Goal: Task Accomplishment & Management: Complete application form

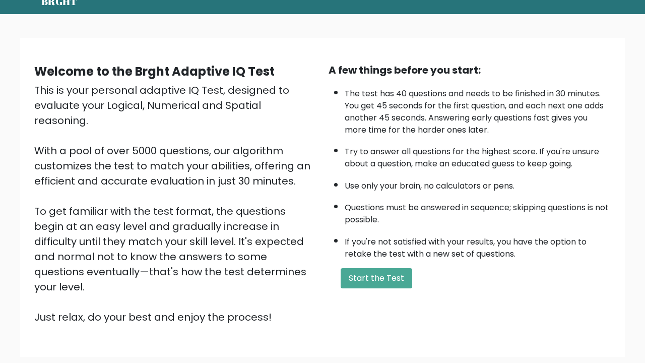
scroll to position [47, 0]
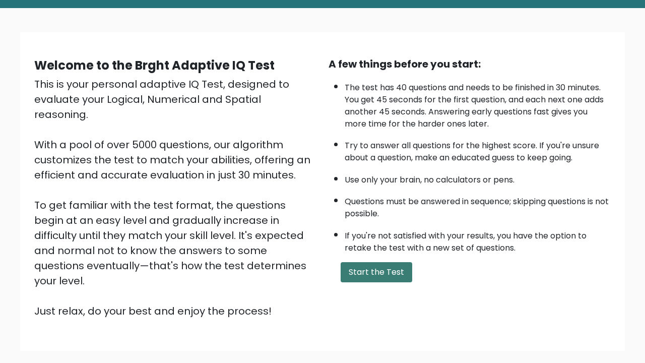
click at [389, 282] on button "Start the Test" at bounding box center [376, 272] width 72 height 20
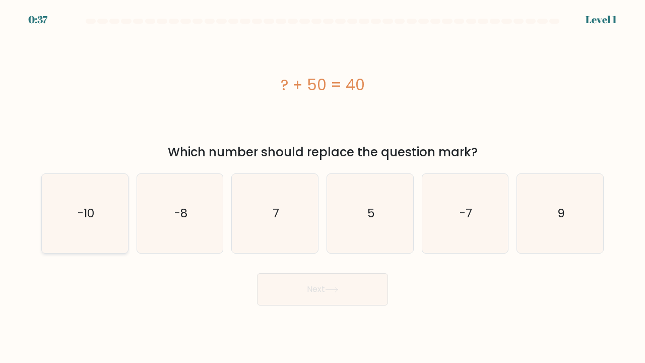
click at [99, 217] on icon "-10" at bounding box center [84, 213] width 79 height 79
click at [322, 186] on input "a. -10" at bounding box center [322, 183] width 1 height 5
radio input "true"
click at [313, 285] on button "Next" at bounding box center [322, 289] width 131 height 32
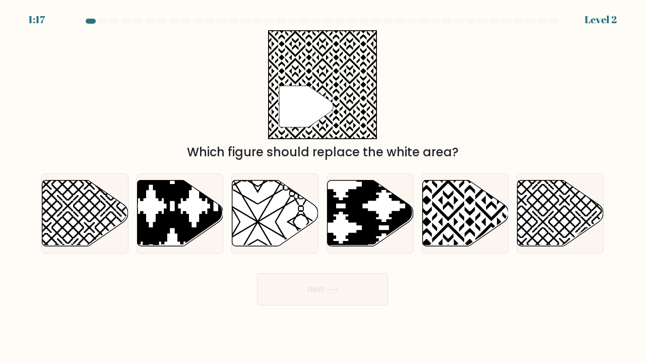
click at [418, 210] on div "e." at bounding box center [464, 213] width 95 height 80
click at [446, 213] on icon at bounding box center [465, 213] width 86 height 66
click at [323, 186] on input "e." at bounding box center [322, 183] width 1 height 5
radio input "true"
click at [317, 291] on button "Next" at bounding box center [322, 289] width 131 height 32
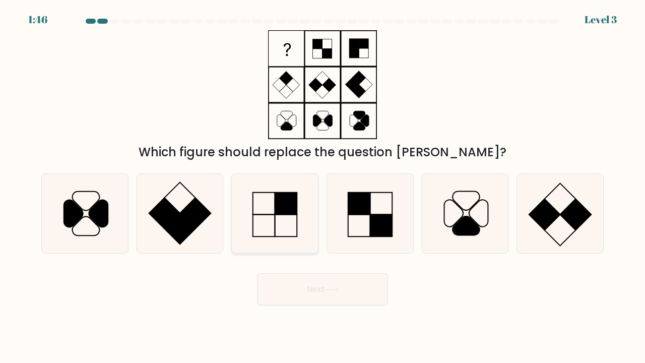
click at [271, 225] on icon at bounding box center [274, 213] width 79 height 79
click at [322, 186] on input "c." at bounding box center [322, 183] width 1 height 5
radio input "true"
click at [310, 289] on button "Next" at bounding box center [322, 289] width 131 height 32
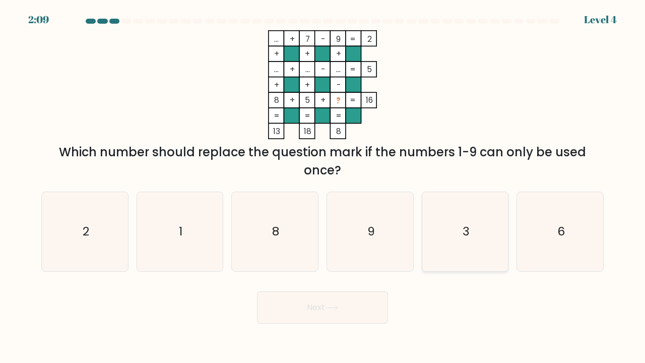
click at [453, 227] on icon "3" at bounding box center [465, 231] width 79 height 79
click at [323, 186] on input "e. 3" at bounding box center [322, 183] width 1 height 5
radio input "true"
click at [327, 303] on button "Next" at bounding box center [322, 307] width 131 height 32
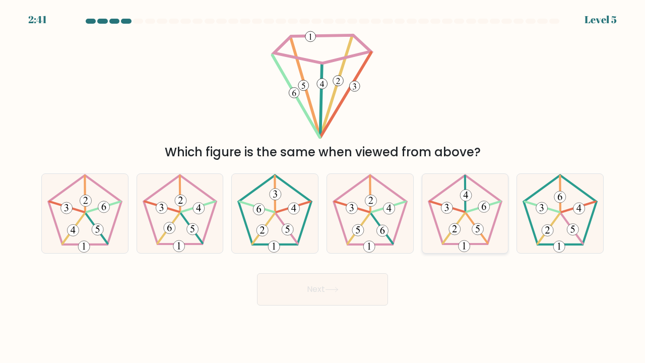
click at [468, 217] on 24 at bounding box center [477, 229] width 22 height 30
click at [323, 186] on input "e." at bounding box center [322, 183] width 1 height 5
radio input "true"
click at [313, 291] on button "Next" at bounding box center [322, 289] width 131 height 32
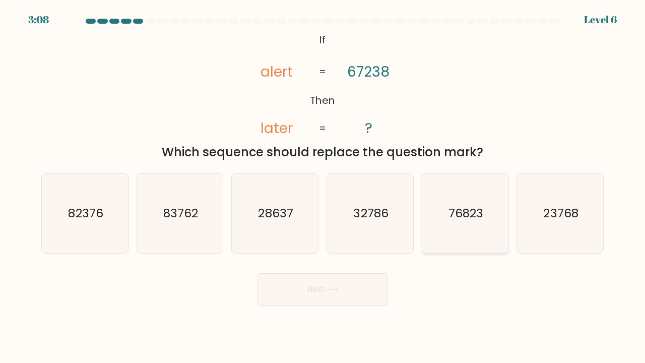
click at [474, 225] on icon "76823" at bounding box center [465, 213] width 79 height 79
click at [323, 186] on input "e. 76823" at bounding box center [322, 183] width 1 height 5
radio input "true"
click at [338, 288] on icon at bounding box center [332, 290] width 14 height 6
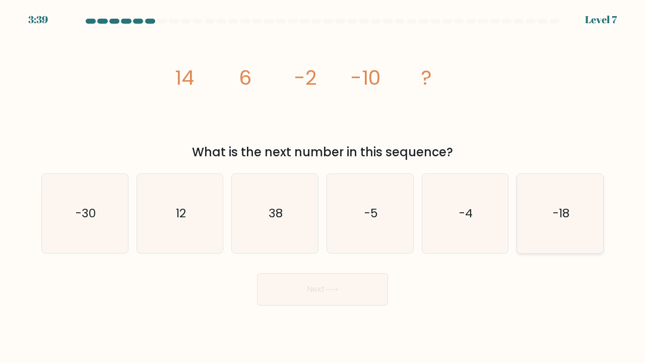
click at [550, 228] on icon "-18" at bounding box center [559, 213] width 79 height 79
click at [323, 186] on input "f. -18" at bounding box center [322, 183] width 1 height 5
radio input "true"
click at [375, 279] on button "Next" at bounding box center [322, 289] width 131 height 32
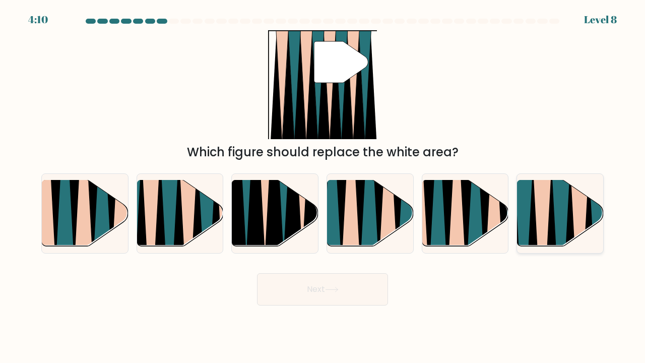
click at [564, 226] on icon at bounding box center [561, 249] width 20 height 172
click at [323, 186] on input "f." at bounding box center [322, 183] width 1 height 5
radio input "true"
click at [333, 283] on button "Next" at bounding box center [322, 289] width 131 height 32
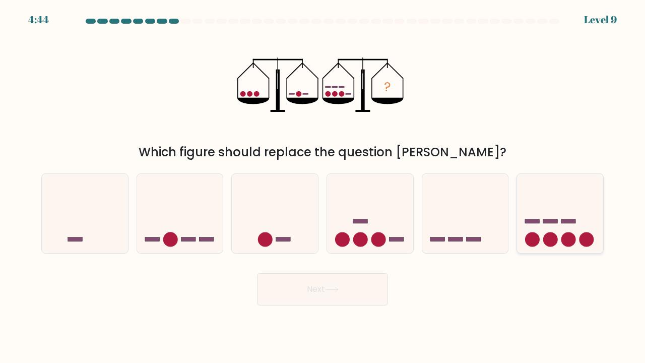
click at [562, 243] on circle at bounding box center [568, 239] width 15 height 15
click at [323, 186] on input "f." at bounding box center [322, 183] width 1 height 5
radio input "true"
click at [358, 288] on button "Next" at bounding box center [322, 289] width 131 height 32
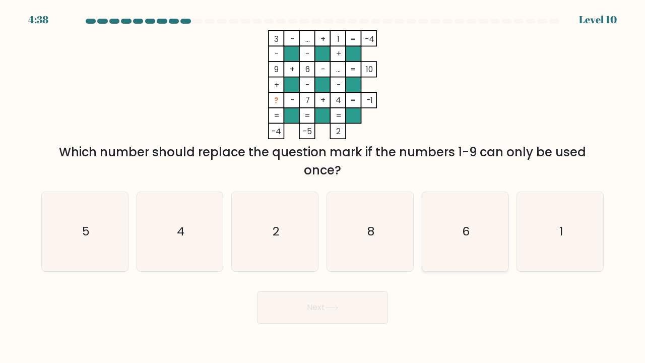
click at [477, 240] on icon "6" at bounding box center [465, 231] width 79 height 79
click at [323, 186] on input "e. 6" at bounding box center [322, 183] width 1 height 5
radio input "true"
click at [324, 313] on button "Next" at bounding box center [322, 307] width 131 height 32
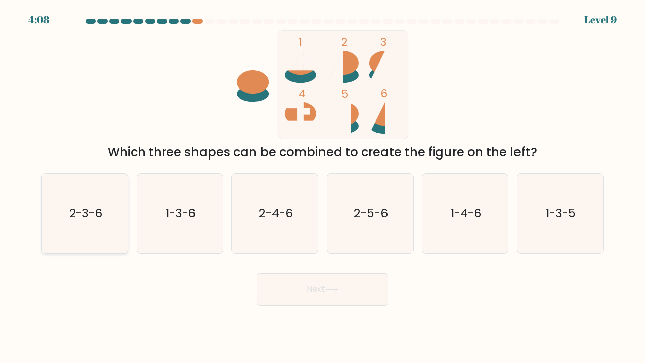
click at [99, 221] on text "2-3-6" at bounding box center [85, 212] width 33 height 17
click at [322, 186] on input "a. 2-3-6" at bounding box center [322, 183] width 1 height 5
radio input "true"
click at [303, 283] on button "Next" at bounding box center [322, 289] width 131 height 32
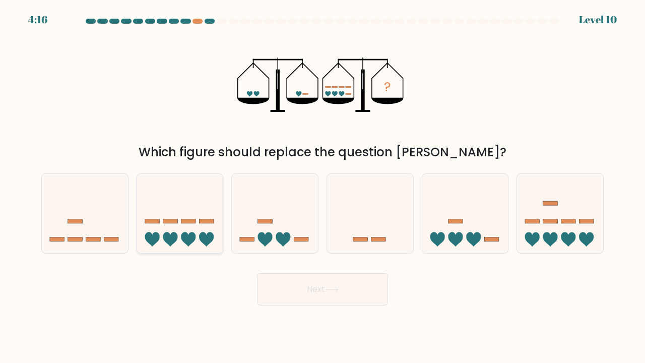
click at [214, 230] on icon at bounding box center [180, 213] width 86 height 71
click at [322, 186] on input "b." at bounding box center [322, 183] width 1 height 5
radio input "true"
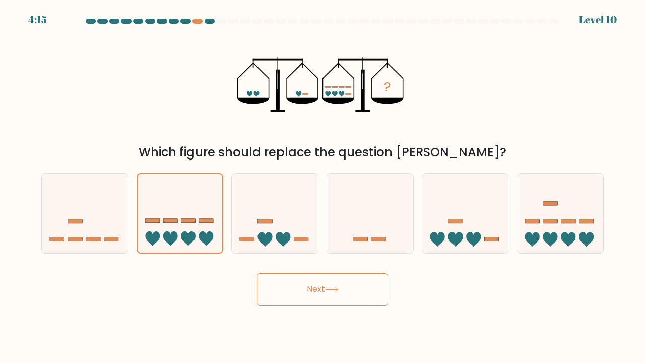
click at [317, 289] on button "Next" at bounding box center [322, 289] width 131 height 32
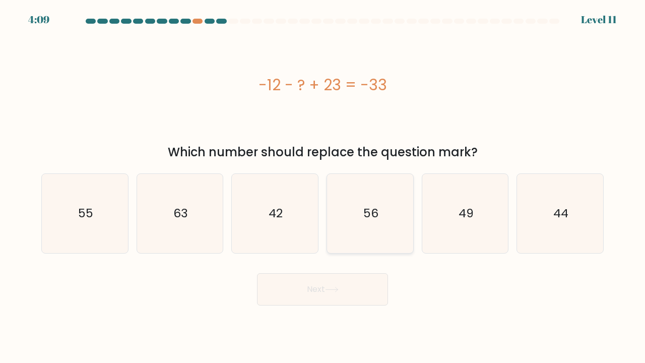
click at [380, 230] on icon "56" at bounding box center [369, 213] width 79 height 79
click at [323, 186] on input "d. 56" at bounding box center [322, 183] width 1 height 5
radio input "true"
click at [330, 290] on icon at bounding box center [332, 290] width 14 height 6
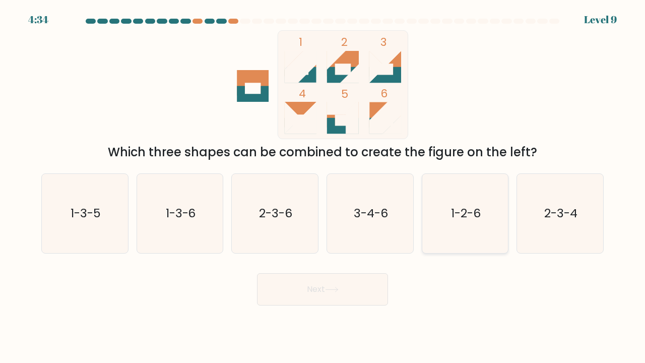
click at [453, 225] on icon "1-2-6" at bounding box center [465, 213] width 79 height 79
click at [323, 186] on input "e. 1-2-6" at bounding box center [322, 183] width 1 height 5
radio input "true"
click at [338, 287] on icon at bounding box center [332, 290] width 14 height 6
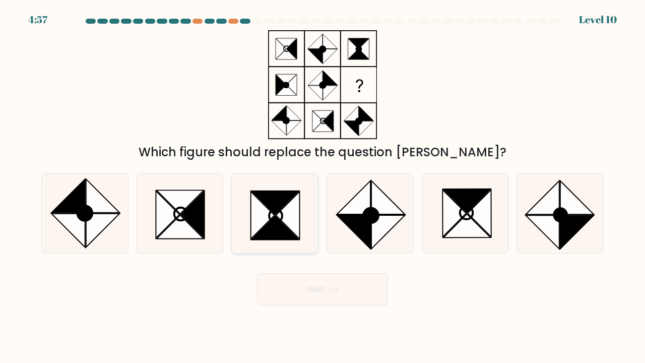
click at [280, 209] on icon at bounding box center [274, 203] width 47 height 24
click at [322, 186] on input "c." at bounding box center [322, 183] width 1 height 5
radio input "true"
click at [322, 282] on button "Next" at bounding box center [322, 289] width 131 height 32
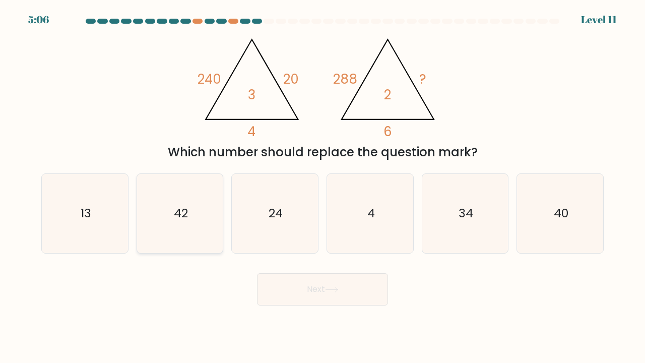
click at [194, 217] on icon "42" at bounding box center [179, 213] width 79 height 79
click at [322, 186] on input "b. 42" at bounding box center [322, 183] width 1 height 5
radio input "true"
click at [312, 275] on button "Next" at bounding box center [322, 289] width 131 height 32
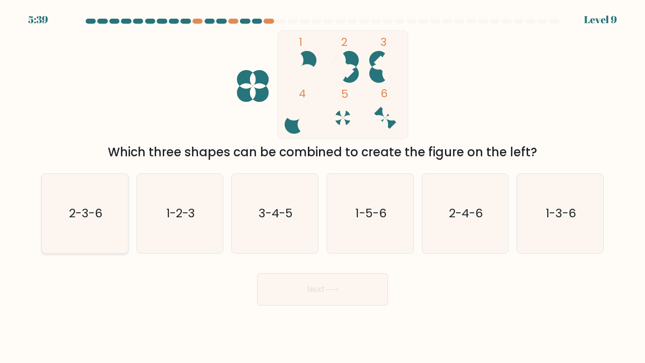
click at [98, 242] on icon "2-3-6" at bounding box center [84, 213] width 79 height 79
click at [322, 186] on input "a. 2-3-6" at bounding box center [322, 183] width 1 height 5
radio input "true"
click at [391, 293] on div "Next" at bounding box center [322, 285] width 574 height 40
click at [350, 293] on button "Next" at bounding box center [322, 289] width 131 height 32
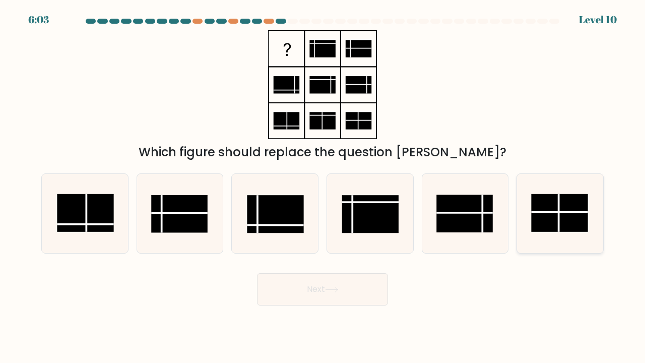
click at [556, 213] on rect at bounding box center [559, 213] width 56 height 38
click at [323, 186] on input "f." at bounding box center [322, 183] width 1 height 5
radio input "true"
click at [319, 290] on button "Next" at bounding box center [322, 289] width 131 height 32
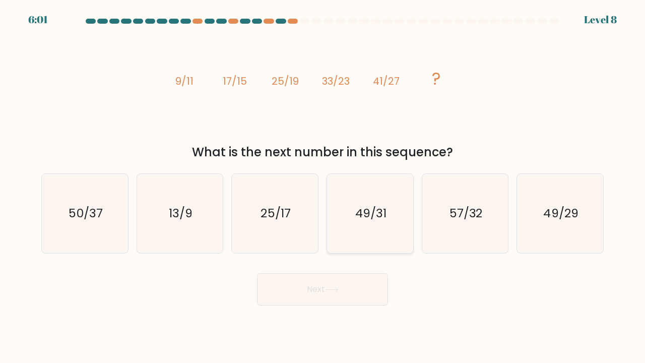
click at [353, 231] on icon "49/31" at bounding box center [369, 213] width 79 height 79
click at [323, 186] on input "d. 49/31" at bounding box center [322, 183] width 1 height 5
radio input "true"
click at [334, 291] on icon at bounding box center [332, 290] width 14 height 6
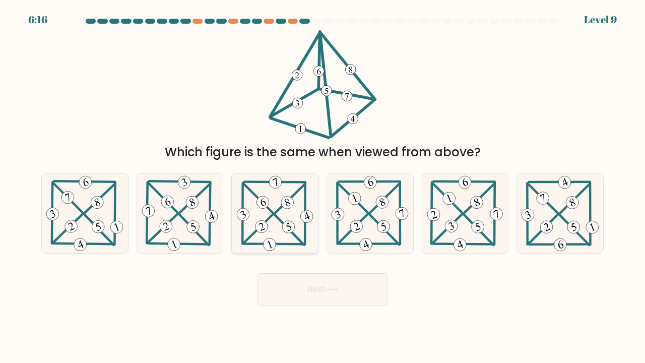
click at [278, 212] on icon at bounding box center [275, 213] width 80 height 79
click at [322, 186] on input "c." at bounding box center [322, 183] width 1 height 5
radio input "true"
click at [299, 295] on button "Next" at bounding box center [322, 289] width 131 height 32
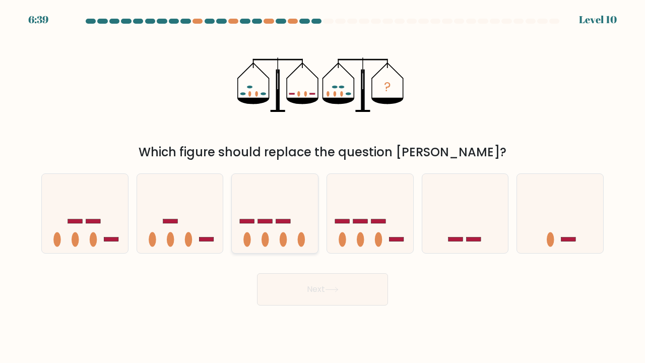
click at [265, 237] on ellipse at bounding box center [265, 239] width 8 height 15
click at [322, 186] on input "c." at bounding box center [322, 183] width 1 height 5
radio input "true"
click at [293, 286] on button "Next" at bounding box center [322, 289] width 131 height 32
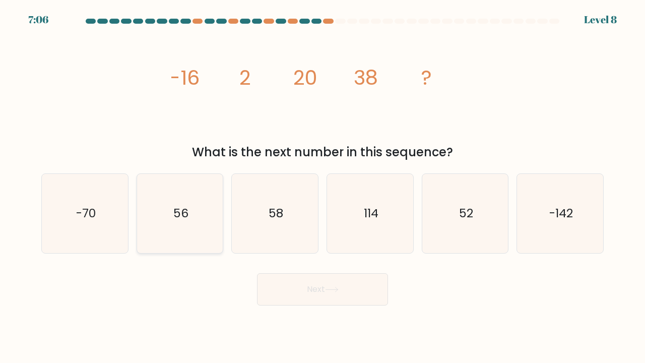
click at [186, 216] on text "56" at bounding box center [180, 212] width 15 height 17
click at [322, 186] on input "b. 56" at bounding box center [322, 183] width 1 height 5
radio input "true"
click at [319, 286] on button "Next" at bounding box center [322, 289] width 131 height 32
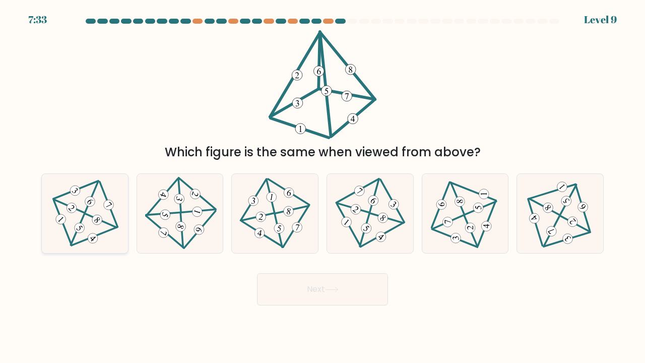
click at [75, 209] on 221 at bounding box center [71, 207] width 14 height 14
click at [322, 186] on input "a." at bounding box center [322, 183] width 1 height 5
radio input "true"
click at [302, 292] on button "Next" at bounding box center [322, 289] width 131 height 32
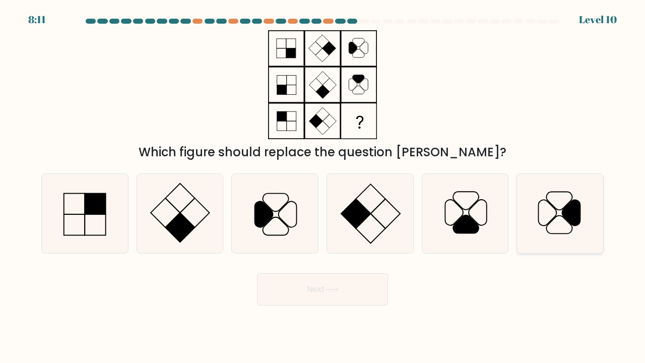
click at [556, 226] on icon at bounding box center [559, 213] width 79 height 79
click at [323, 186] on input "f." at bounding box center [322, 183] width 1 height 5
radio input "true"
click at [330, 286] on button "Next" at bounding box center [322, 289] width 131 height 32
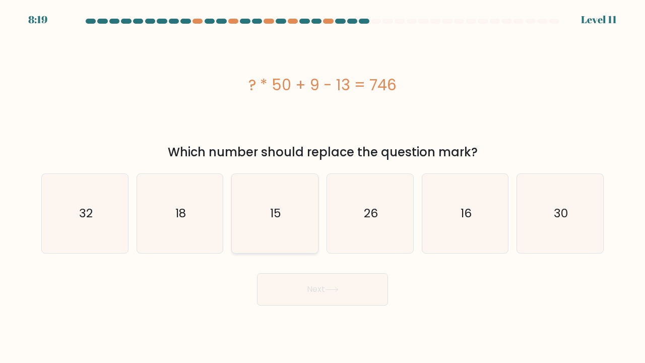
click at [283, 212] on icon "15" at bounding box center [274, 213] width 79 height 79
click at [322, 186] on input "c. 15" at bounding box center [322, 183] width 1 height 5
radio input "true"
click at [318, 297] on button "Next" at bounding box center [322, 289] width 131 height 32
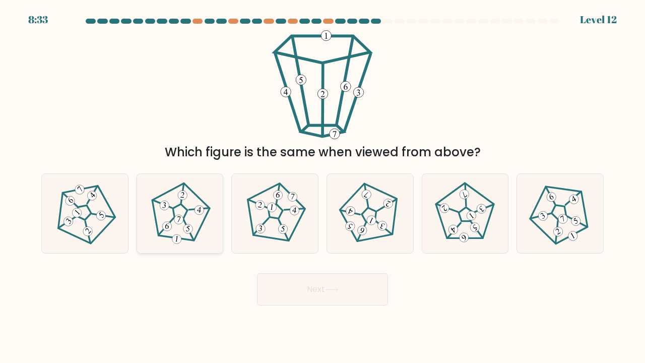
click at [184, 224] on icon at bounding box center [179, 213] width 63 height 63
click at [322, 186] on input "b." at bounding box center [322, 183] width 1 height 5
radio input "true"
click at [291, 283] on button "Next" at bounding box center [322, 289] width 131 height 32
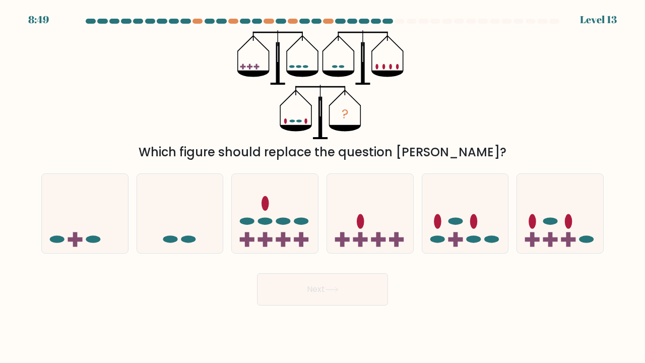
click at [133, 197] on div "b." at bounding box center [179, 213] width 95 height 80
click at [109, 204] on icon at bounding box center [85, 213] width 86 height 71
click at [322, 186] on input "a." at bounding box center [322, 183] width 1 height 5
radio input "true"
click at [332, 297] on button "Next" at bounding box center [322, 289] width 131 height 32
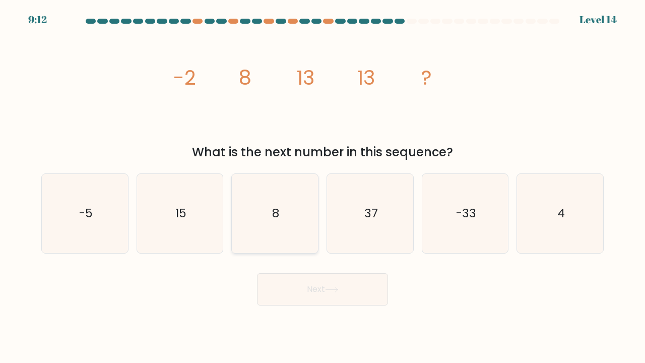
click at [280, 229] on icon "8" at bounding box center [274, 213] width 79 height 79
click at [322, 186] on input "c. 8" at bounding box center [322, 183] width 1 height 5
radio input "true"
click at [318, 291] on button "Next" at bounding box center [322, 289] width 131 height 32
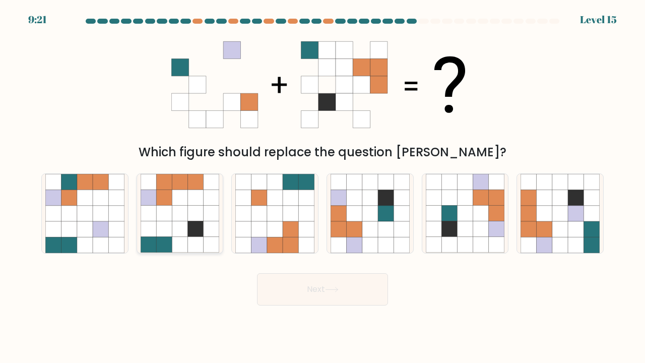
click at [189, 202] on icon at bounding box center [196, 198] width 16 height 16
click at [322, 186] on input "b." at bounding box center [322, 183] width 1 height 5
radio input "true"
click at [309, 294] on button "Next" at bounding box center [322, 289] width 131 height 32
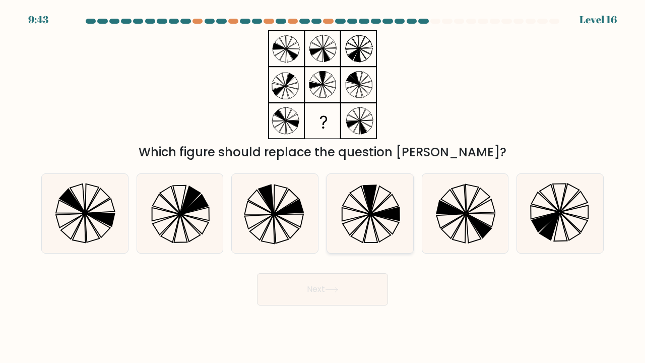
click at [394, 215] on icon at bounding box center [385, 213] width 28 height 13
click at [323, 186] on input "d." at bounding box center [322, 183] width 1 height 5
radio input "true"
click at [351, 297] on button "Next" at bounding box center [322, 289] width 131 height 32
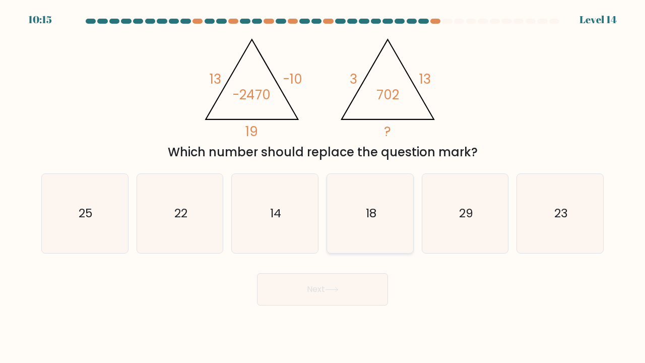
click at [366, 219] on text "18" at bounding box center [370, 212] width 11 height 17
click at [323, 186] on input "d. 18" at bounding box center [322, 183] width 1 height 5
radio input "true"
click at [330, 291] on icon at bounding box center [332, 290] width 14 height 6
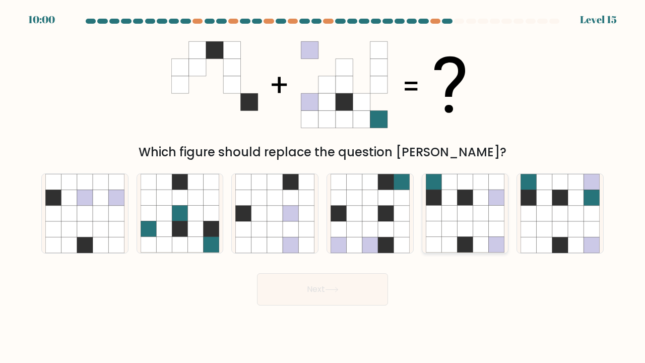
click at [466, 193] on icon at bounding box center [465, 198] width 16 height 16
click at [323, 186] on input "e." at bounding box center [322, 183] width 1 height 5
radio input "true"
click at [313, 294] on button "Next" at bounding box center [322, 289] width 131 height 32
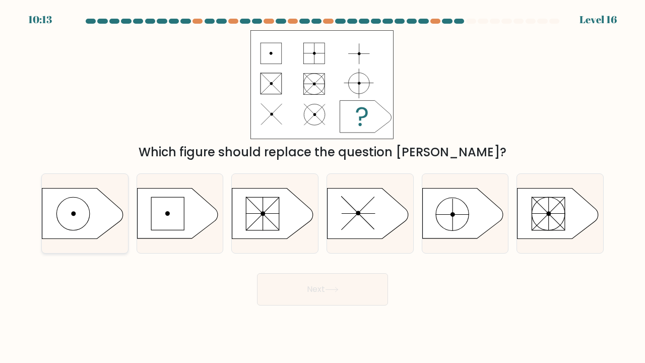
click at [76, 198] on icon at bounding box center [82, 213] width 81 height 50
click at [322, 186] on input "a." at bounding box center [322, 183] width 1 height 5
radio input "true"
click at [304, 291] on button "Next" at bounding box center [322, 289] width 131 height 32
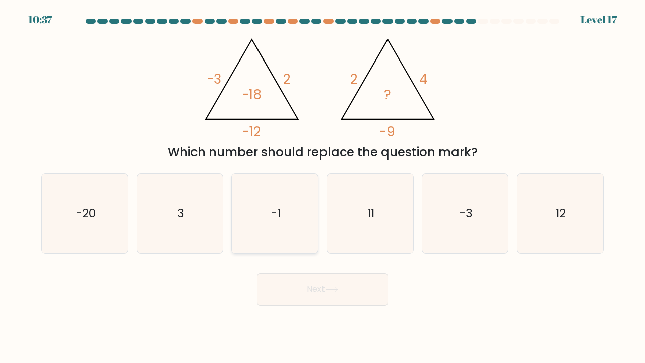
click at [282, 226] on icon "-1" at bounding box center [274, 213] width 79 height 79
click at [322, 186] on input "c. -1" at bounding box center [322, 183] width 1 height 5
radio input "true"
click at [314, 285] on button "Next" at bounding box center [322, 289] width 131 height 32
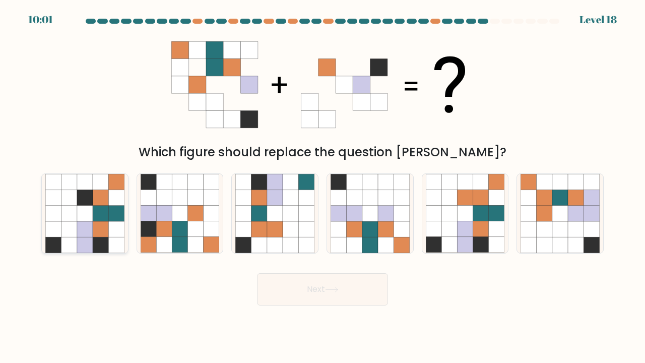
click at [65, 224] on icon at bounding box center [69, 229] width 16 height 16
click at [322, 186] on input "a." at bounding box center [322, 183] width 1 height 5
radio input "true"
click at [318, 298] on button "Next" at bounding box center [322, 289] width 131 height 32
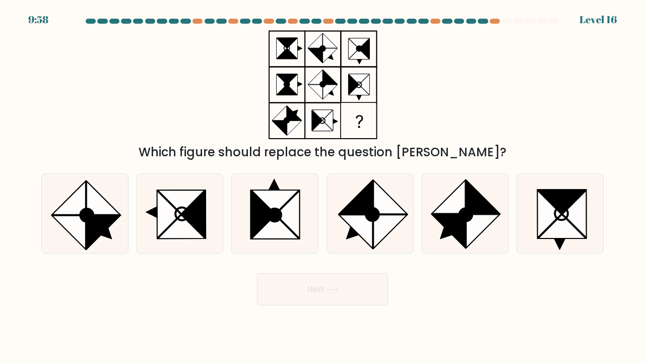
drag, startPoint x: 327, startPoint y: 291, endPoint x: 337, endPoint y: 284, distance: 12.6
click at [337, 284] on button "Next" at bounding box center [322, 289] width 131 height 32
click at [449, 208] on icon at bounding box center [448, 196] width 33 height 33
click at [323, 186] on input "e." at bounding box center [322, 183] width 1 height 5
radio input "true"
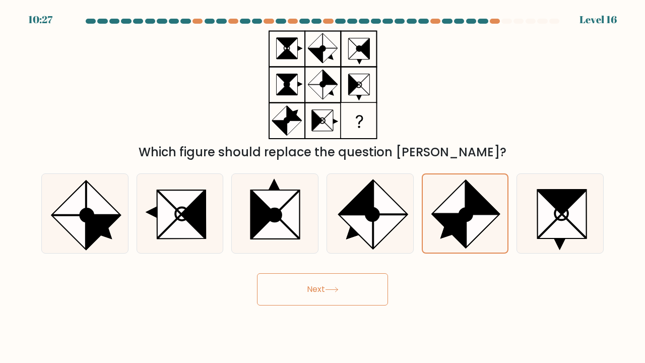
click at [350, 291] on button "Next" at bounding box center [322, 289] width 131 height 32
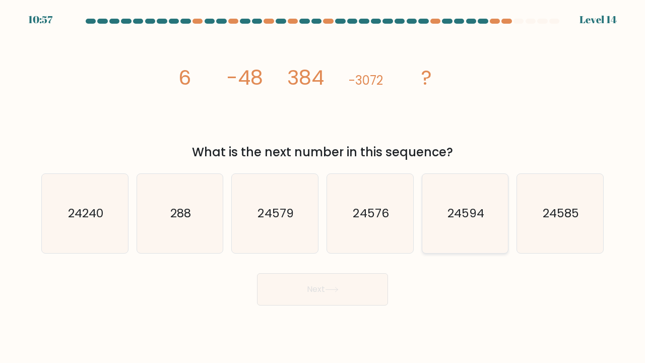
click at [476, 230] on icon "24594" at bounding box center [465, 213] width 79 height 79
click at [323, 186] on input "e. 24594" at bounding box center [322, 183] width 1 height 5
radio input "true"
click at [341, 280] on button "Next" at bounding box center [322, 289] width 131 height 32
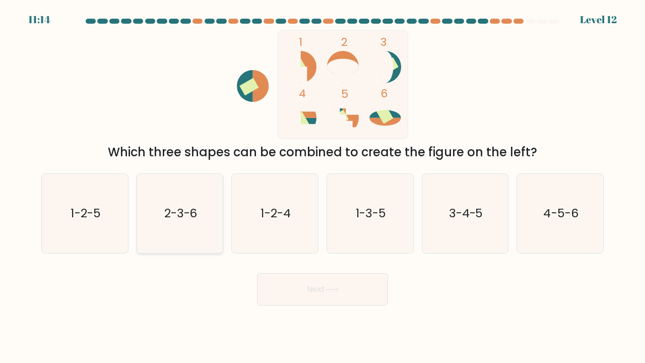
click at [206, 213] on icon "2-3-6" at bounding box center [179, 213] width 79 height 79
click at [322, 186] on input "b. 2-3-6" at bounding box center [322, 183] width 1 height 5
radio input "true"
click at [304, 296] on button "Next" at bounding box center [322, 289] width 131 height 32
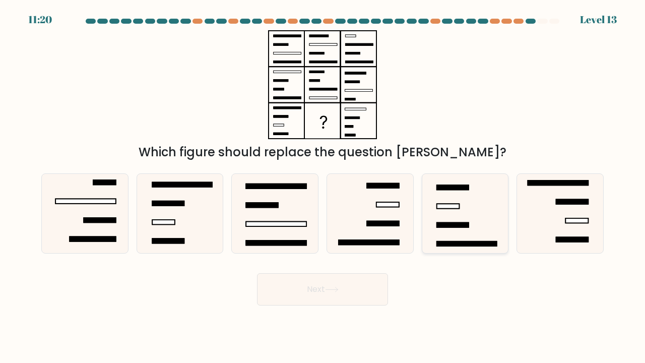
click at [476, 202] on icon at bounding box center [465, 213] width 79 height 79
click at [323, 186] on input "e." at bounding box center [322, 183] width 1 height 5
radio input "true"
click at [315, 290] on button "Next" at bounding box center [322, 289] width 131 height 32
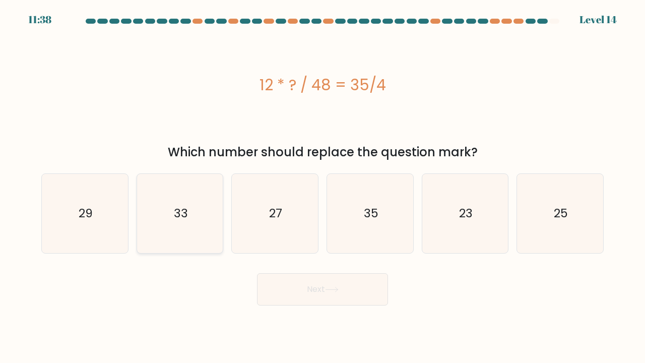
click at [150, 213] on icon "33" at bounding box center [179, 213] width 79 height 79
click at [322, 186] on input "b. 33" at bounding box center [322, 183] width 1 height 5
radio input "true"
click at [325, 292] on button "Next" at bounding box center [322, 289] width 131 height 32
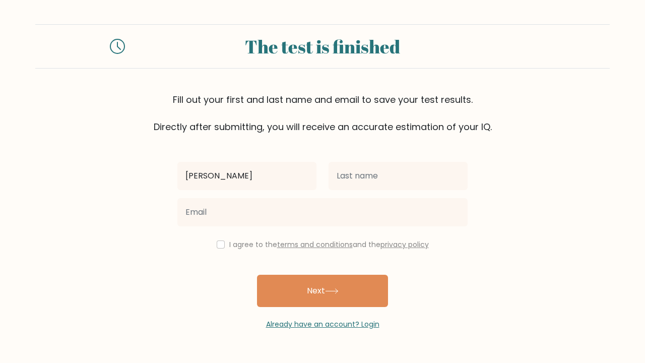
type input "[PERSON_NAME]"
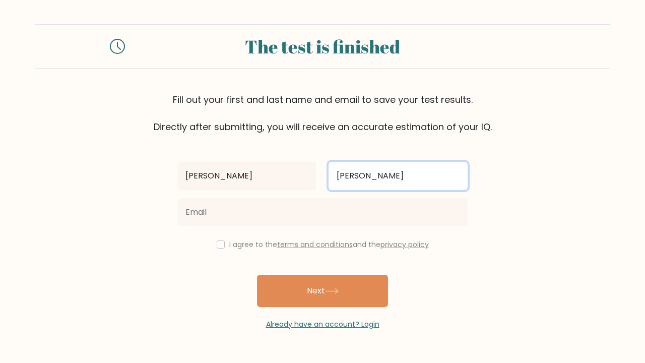
type input "[PERSON_NAME]"
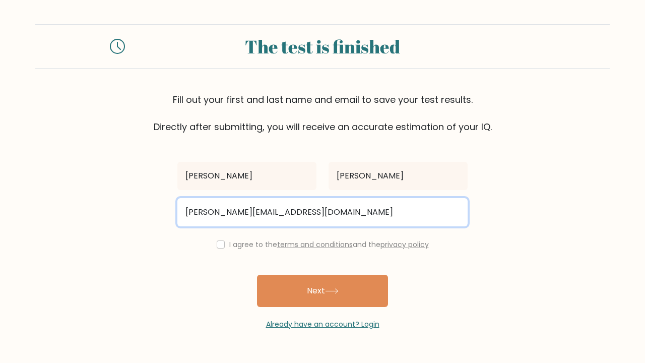
type input "[PERSON_NAME][EMAIL_ADDRESS][DOMAIN_NAME]"
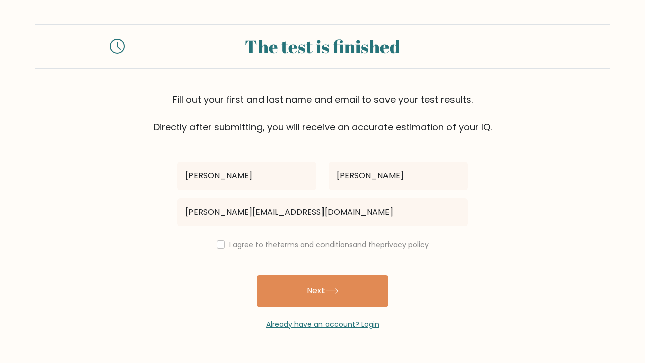
click at [218, 247] on input "checkbox" at bounding box center [221, 244] width 8 height 8
checkbox input "true"
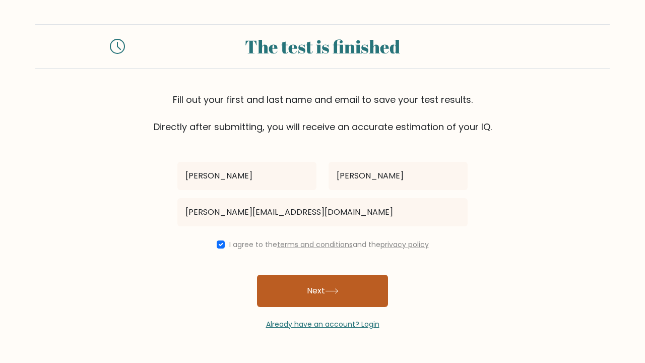
click at [295, 286] on button "Next" at bounding box center [322, 290] width 131 height 32
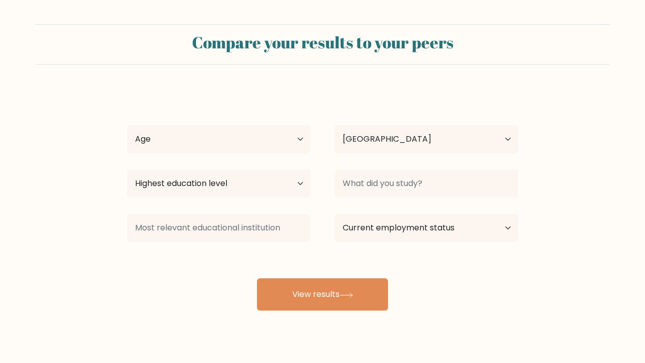
select select "MY"
select select "45_54"
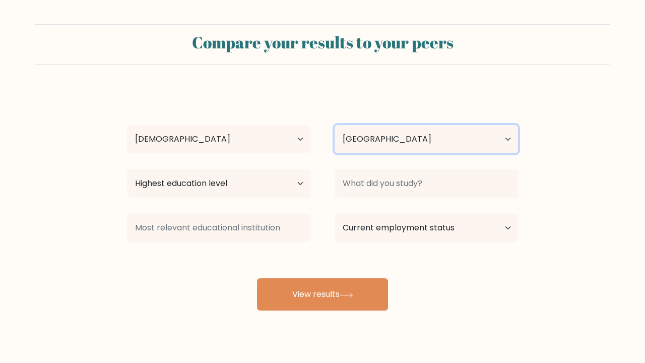
select select "US"
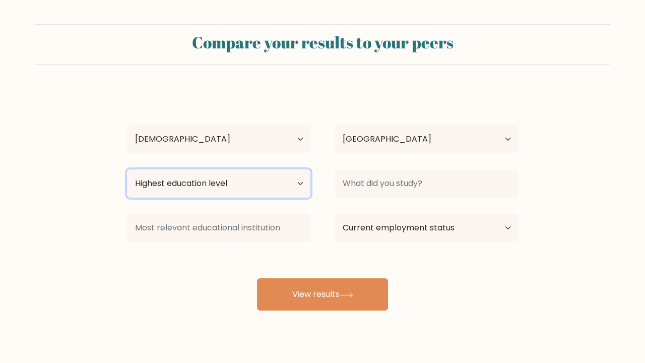
select select "upper_secondary"
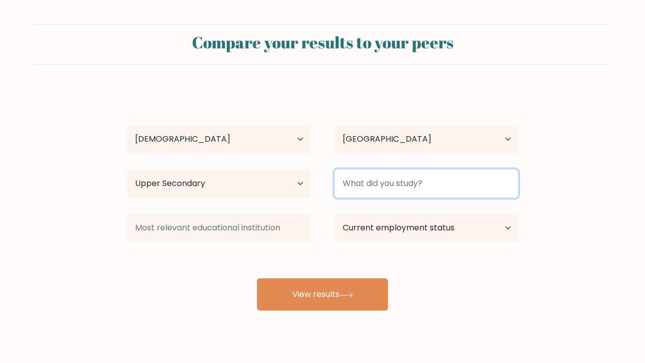
click at [408, 188] on input at bounding box center [425, 183] width 183 height 28
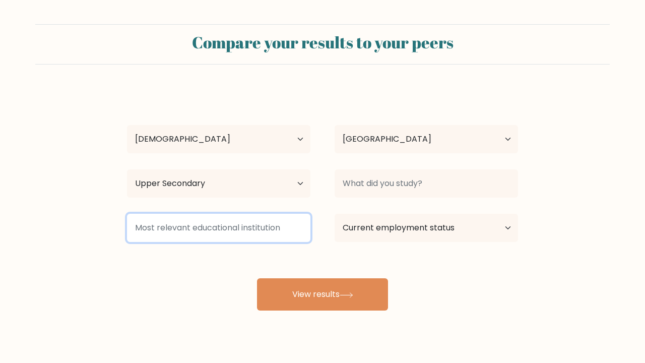
click at [272, 235] on input at bounding box center [218, 228] width 183 height 28
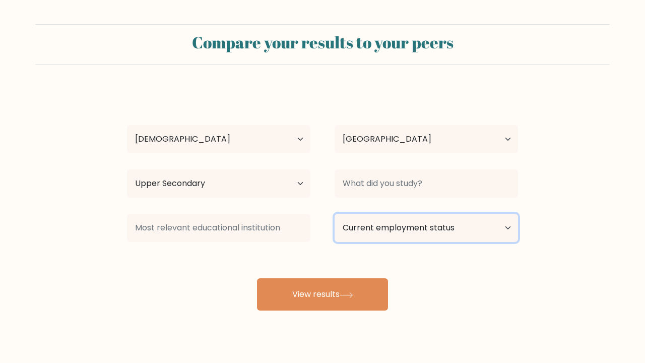
select select "other"
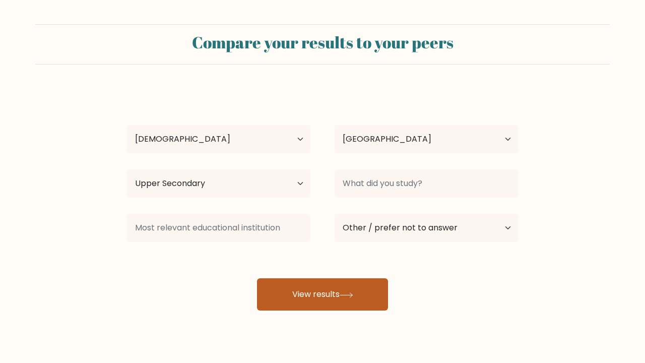
click at [332, 304] on button "View results" at bounding box center [322, 294] width 131 height 32
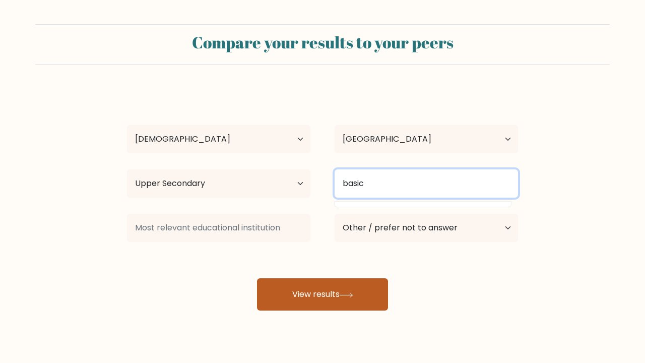
type input "basic"
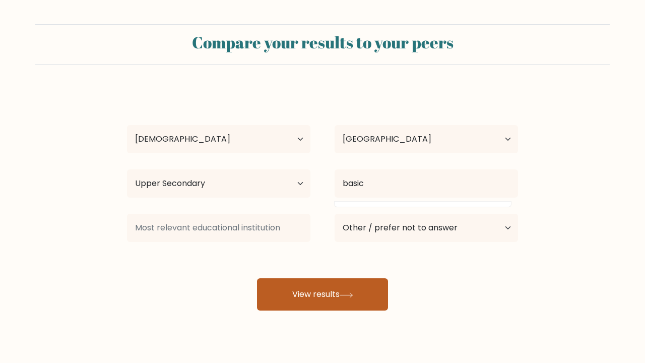
click at [333, 297] on button "View results" at bounding box center [322, 294] width 131 height 32
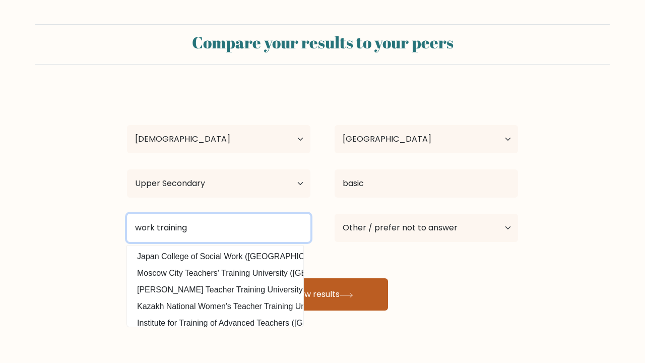
type input "work training"
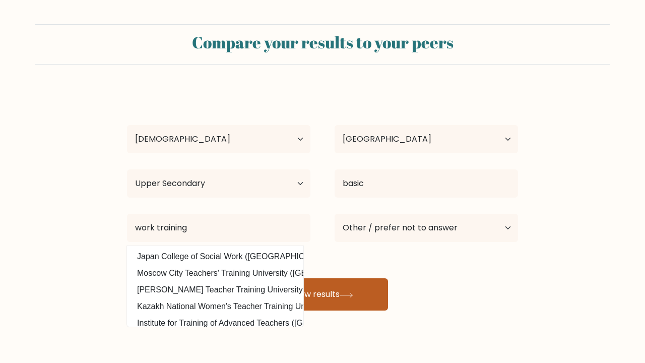
click at [339, 305] on button "View results" at bounding box center [322, 294] width 131 height 32
